Goal: Browse casually: Explore the website without a specific task or goal

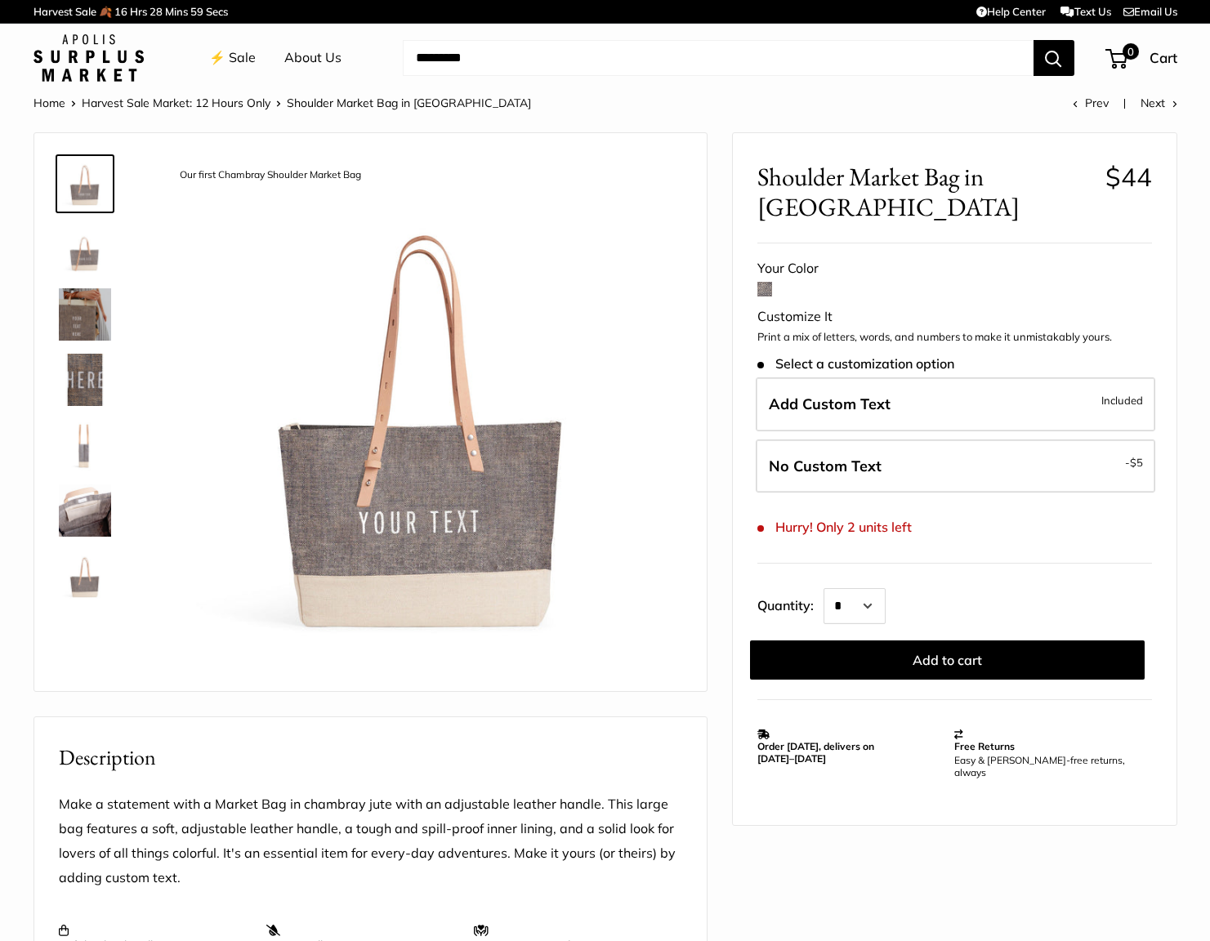
click at [112, 505] on link at bounding box center [85, 510] width 59 height 59
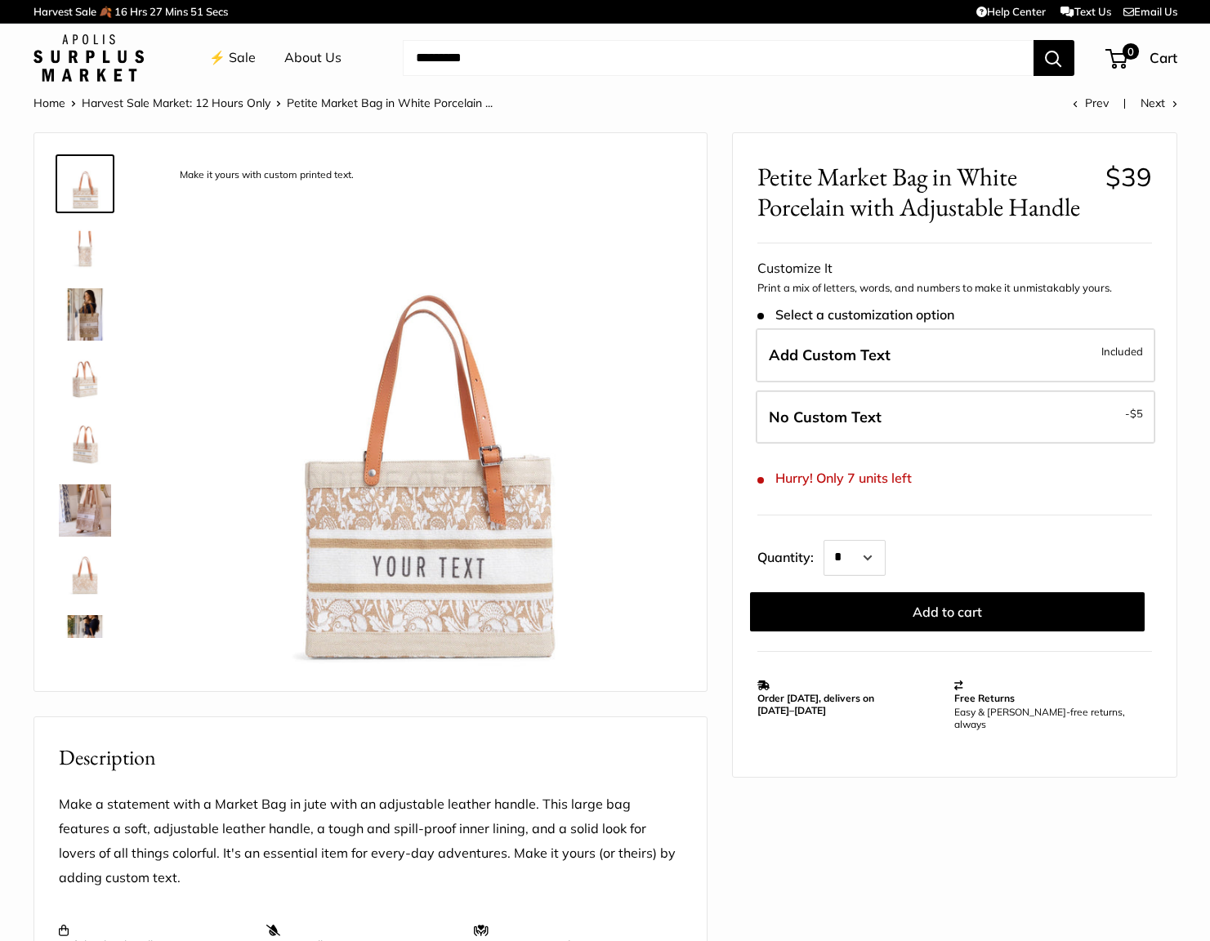
click at [96, 320] on img at bounding box center [85, 314] width 52 height 52
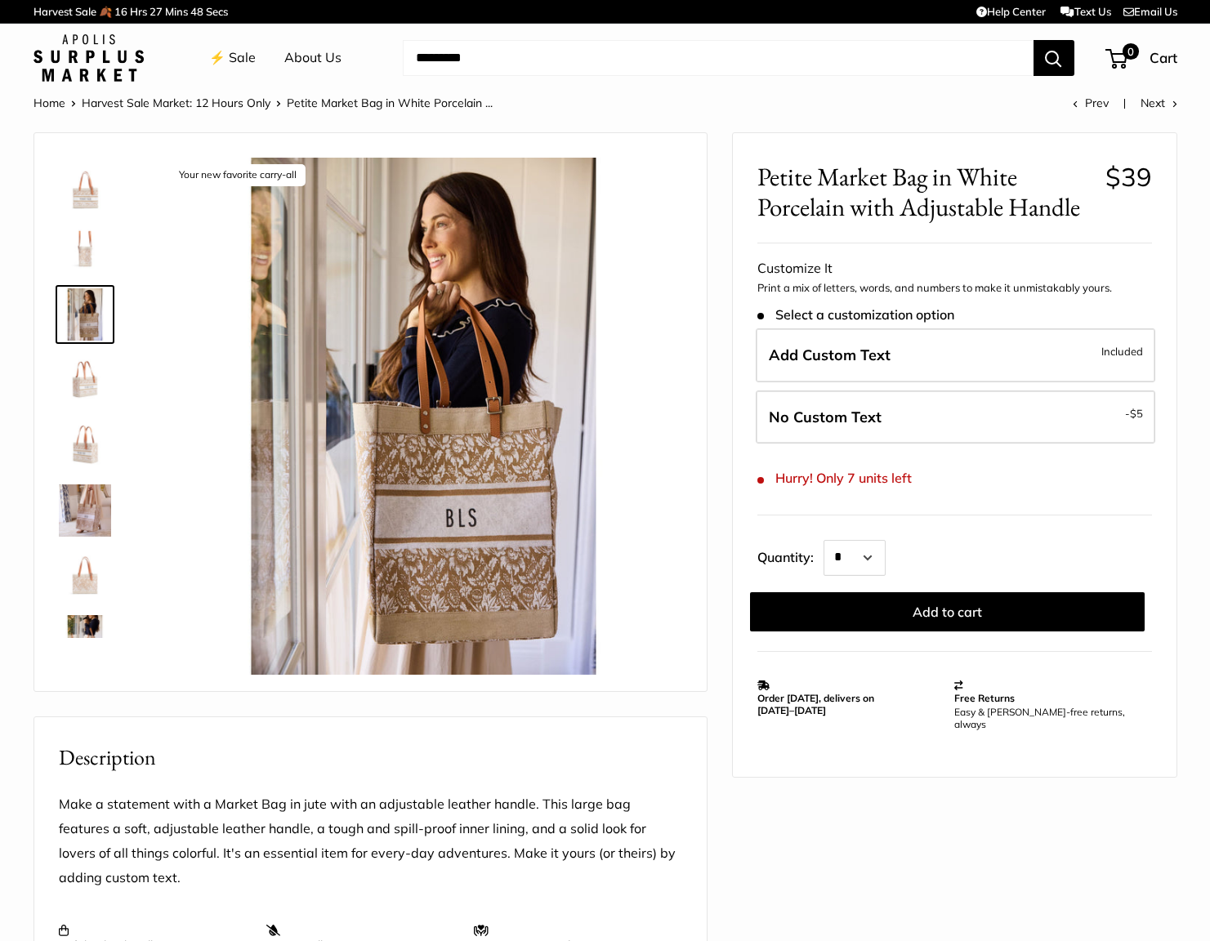
click at [103, 383] on img at bounding box center [85, 380] width 52 height 52
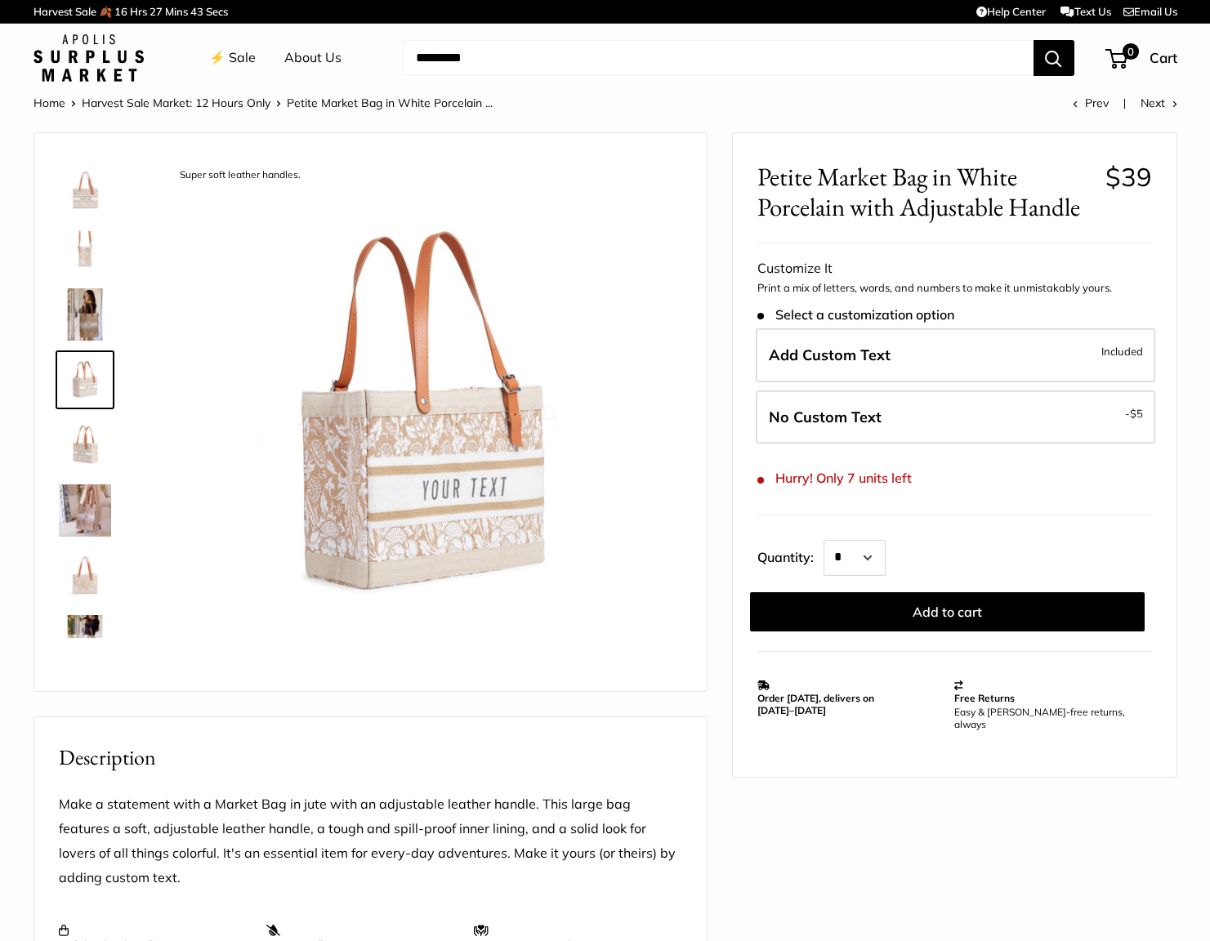
click at [105, 449] on img at bounding box center [85, 445] width 52 height 52
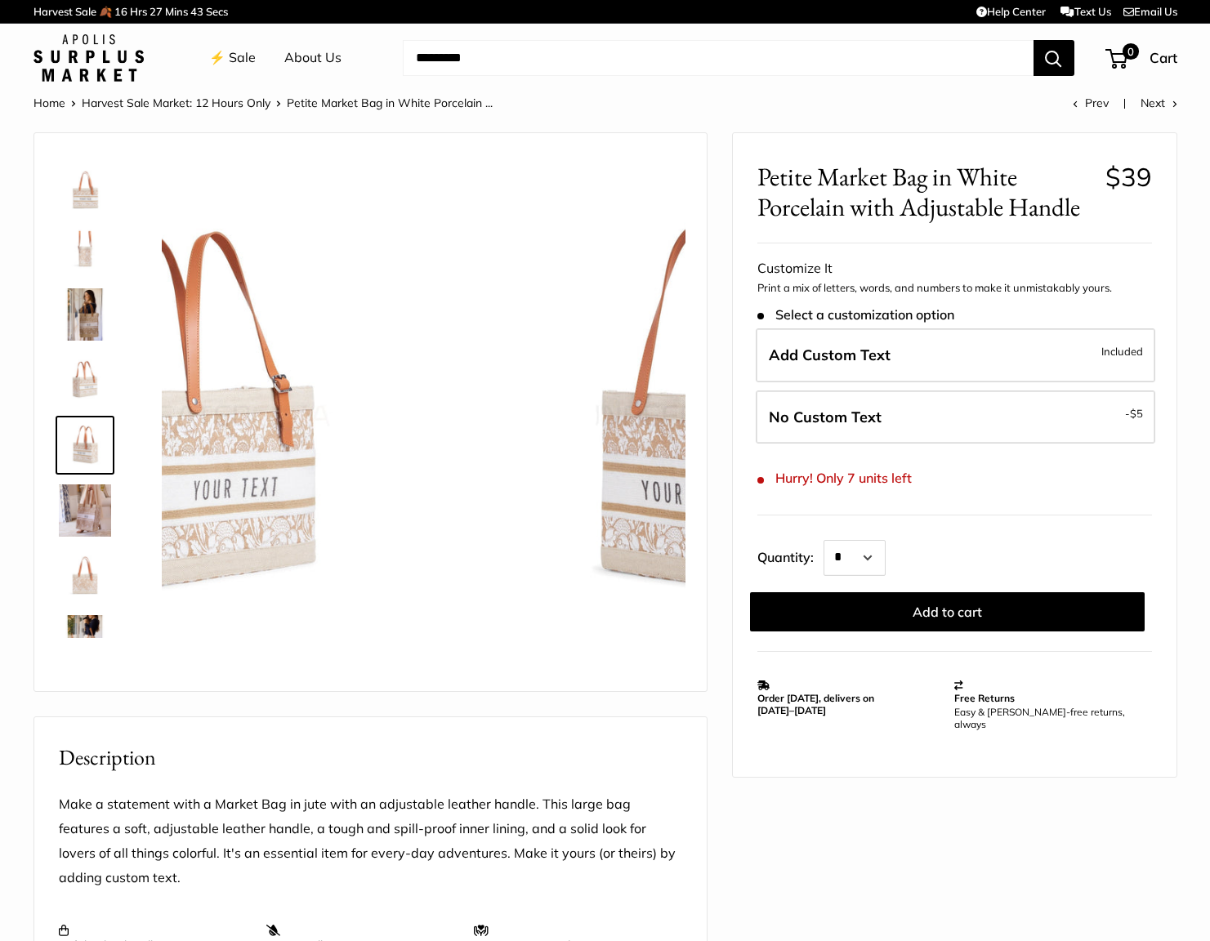
scroll to position [51, 0]
